Goal: Transaction & Acquisition: Download file/media

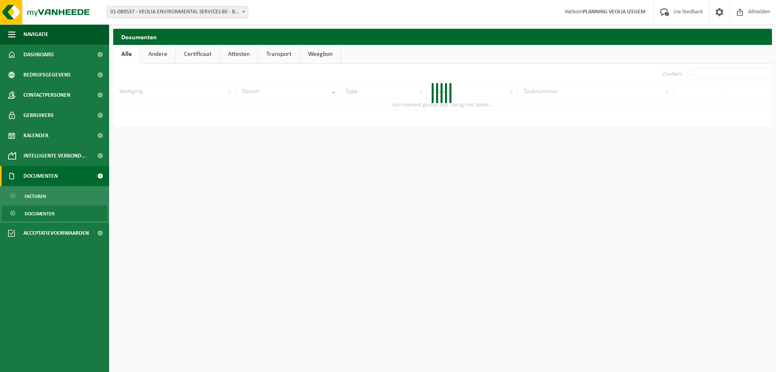
click at [44, 173] on span "Documenten" at bounding box center [40, 176] width 34 height 20
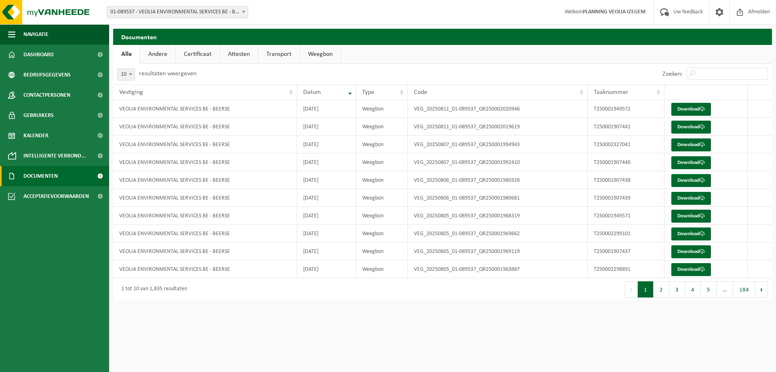
click at [63, 173] on link "Documenten" at bounding box center [54, 176] width 109 height 20
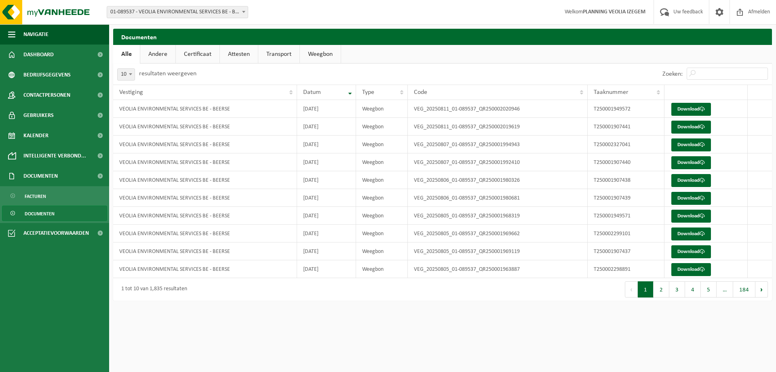
click at [37, 212] on span "Documenten" at bounding box center [40, 213] width 30 height 15
click at [689, 109] on link "Download" at bounding box center [692, 109] width 40 height 13
click at [699, 127] on link "Download" at bounding box center [692, 126] width 40 height 13
